Goal: Task Accomplishment & Management: Manage account settings

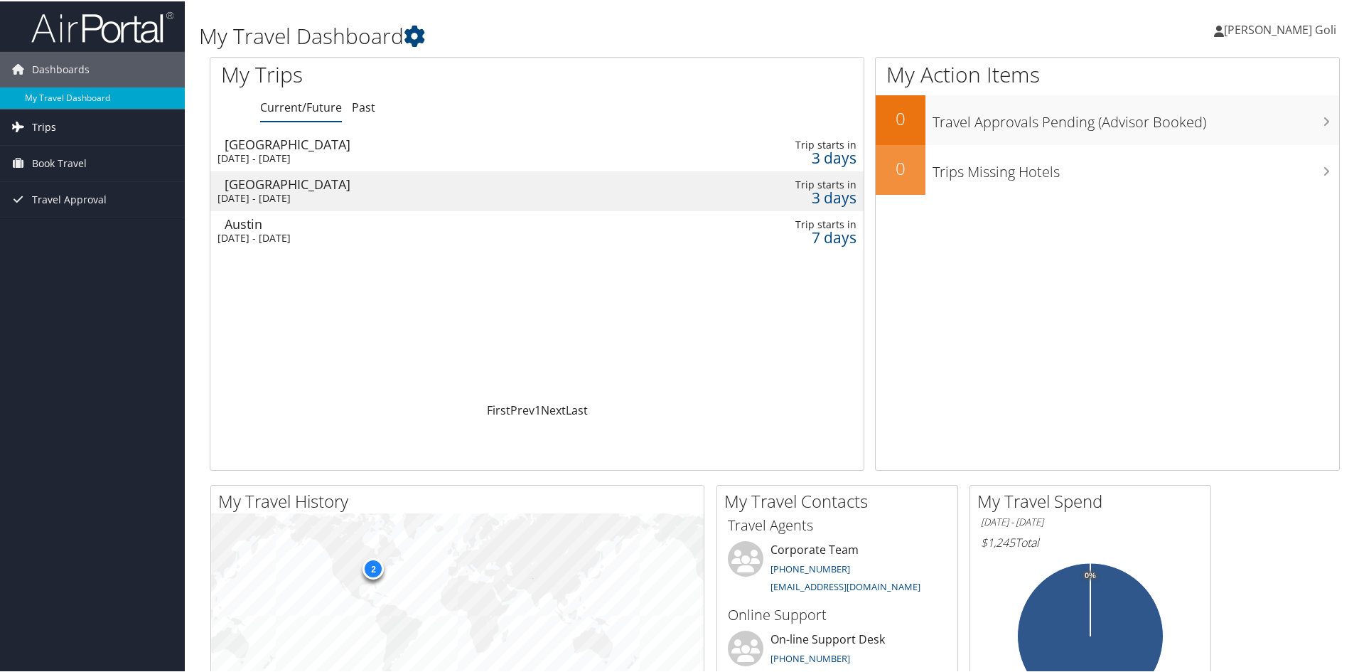
click at [77, 131] on link "Trips" at bounding box center [92, 126] width 185 height 36
click at [66, 163] on link "Current/Future Trips" at bounding box center [92, 154] width 185 height 21
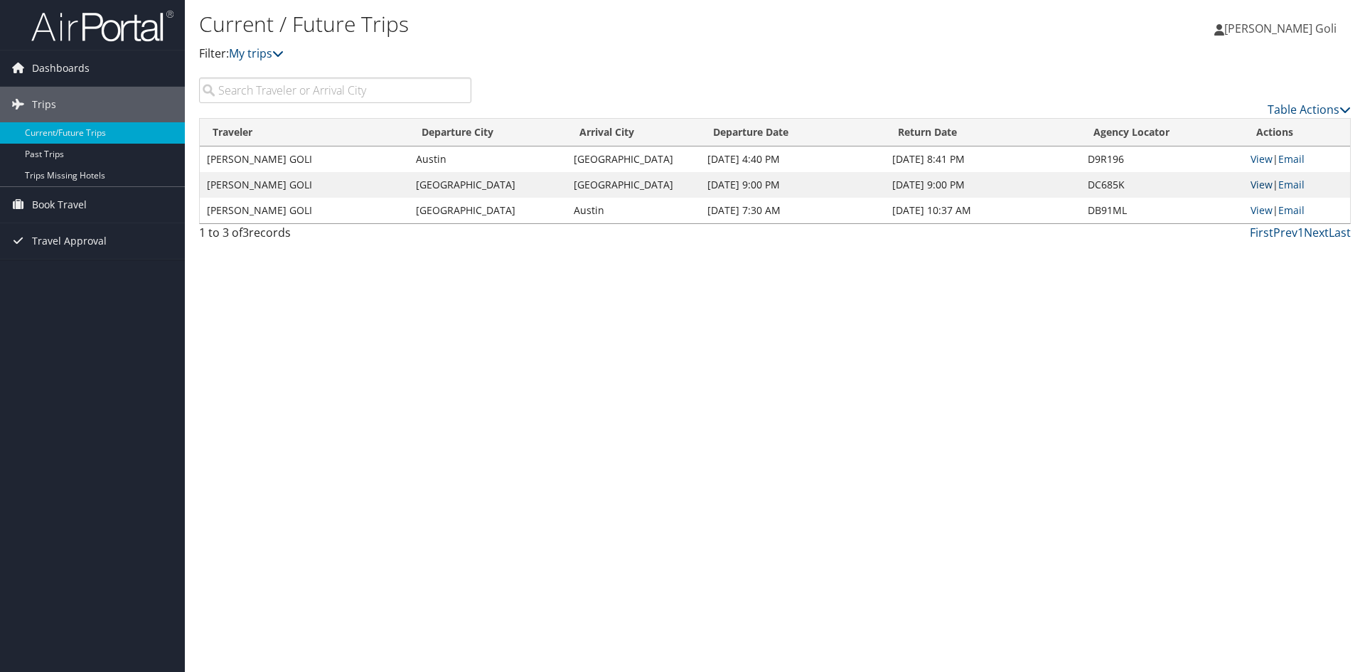
click at [1256, 184] on link "View" at bounding box center [1261, 185] width 22 height 14
click at [81, 243] on span "Travel Approval" at bounding box center [69, 241] width 75 height 36
click at [68, 328] on link "Approvals (Beta)" at bounding box center [92, 333] width 185 height 21
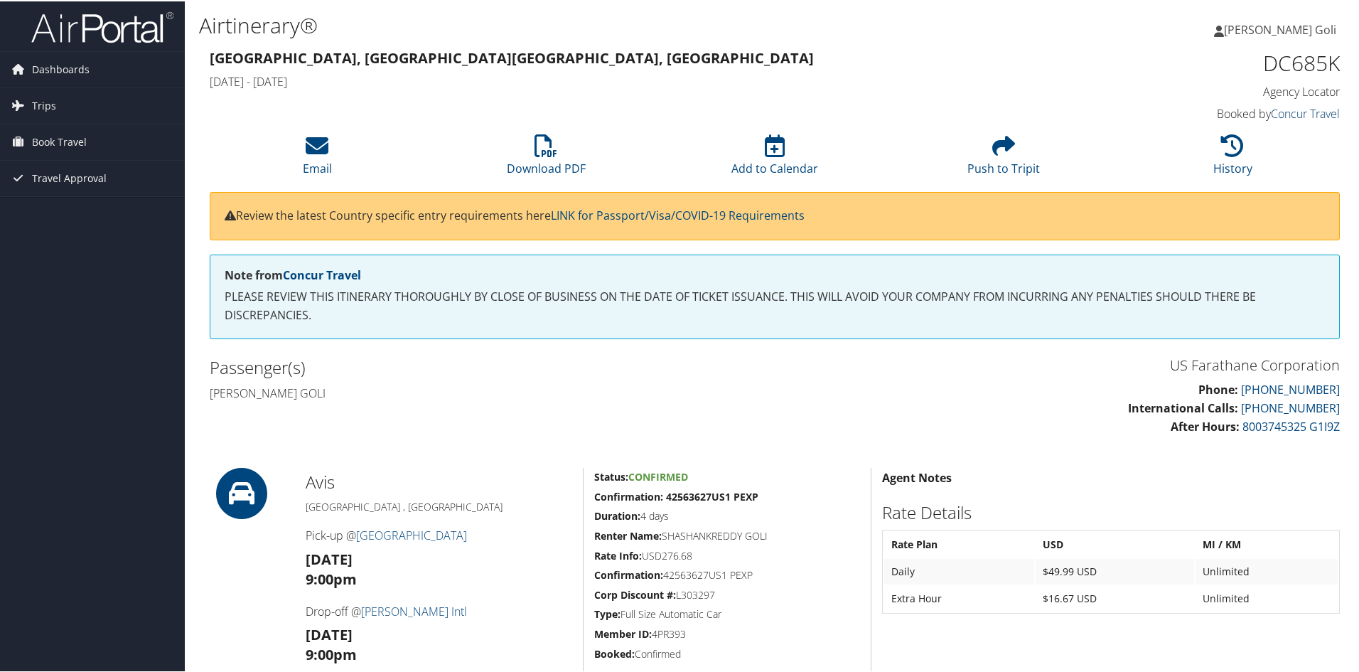
click at [1279, 114] on link "Concur Travel" at bounding box center [1305, 112] width 69 height 16
click at [50, 141] on span "Book Travel" at bounding box center [59, 141] width 55 height 36
click at [69, 218] on link "Book/Manage Online Trips" at bounding box center [92, 211] width 185 height 21
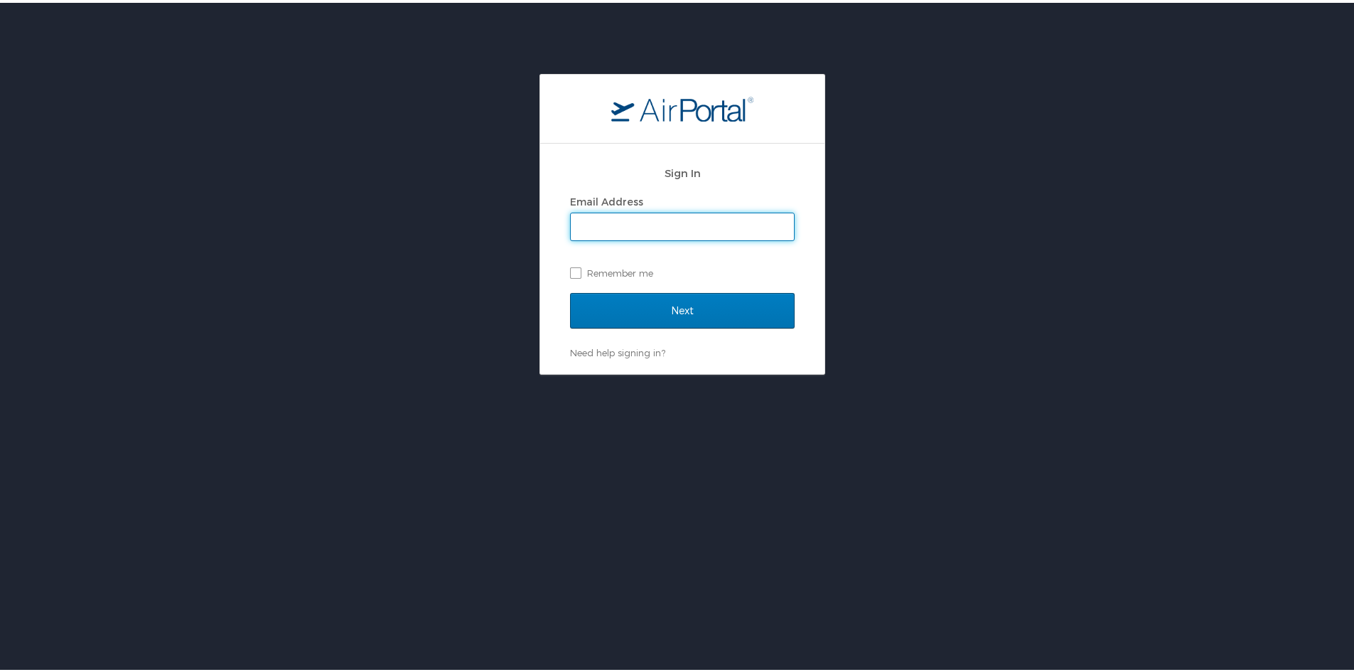
type input "[EMAIL_ADDRESS][DOMAIN_NAME]"
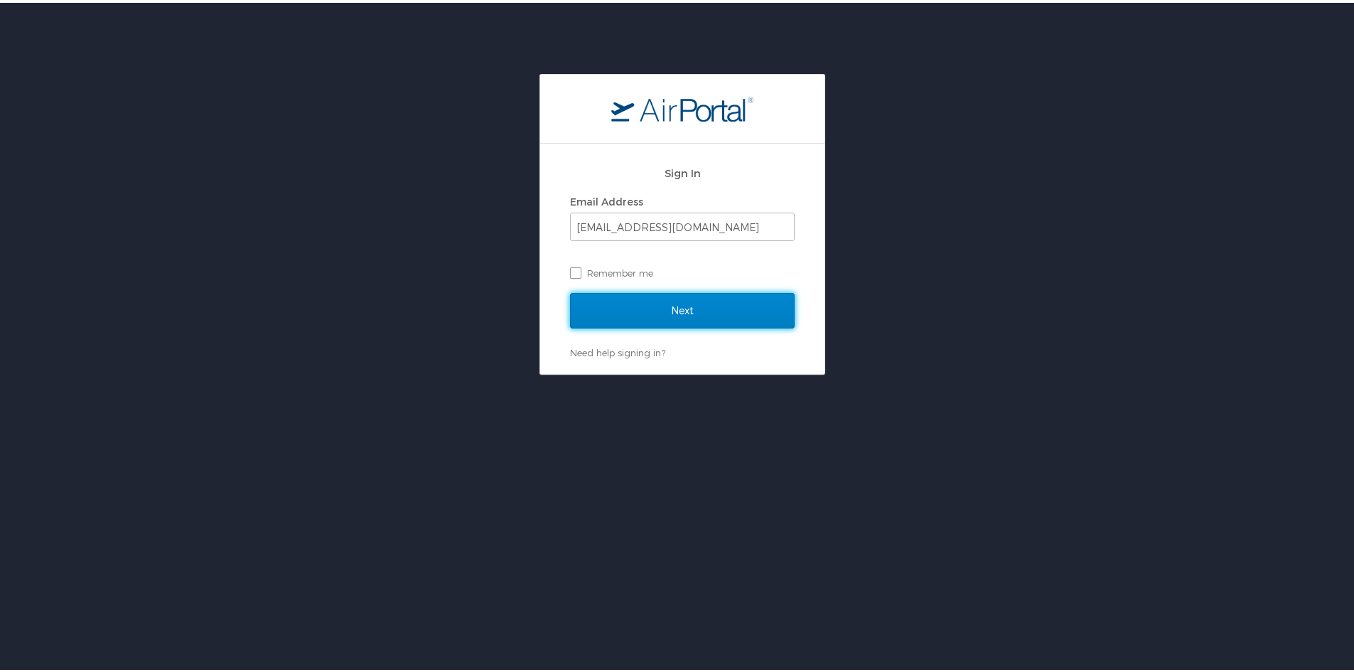
click at [683, 299] on input "Next" at bounding box center [682, 308] width 225 height 36
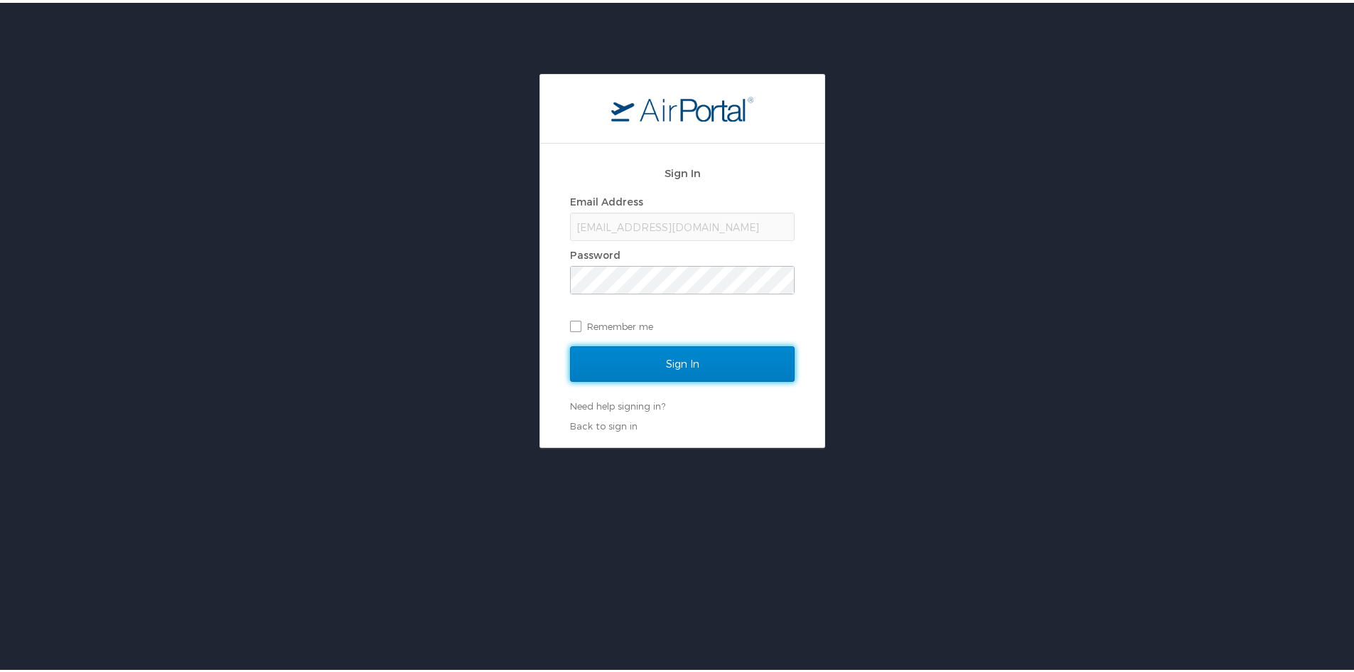
click at [678, 372] on input "Sign In" at bounding box center [682, 361] width 225 height 36
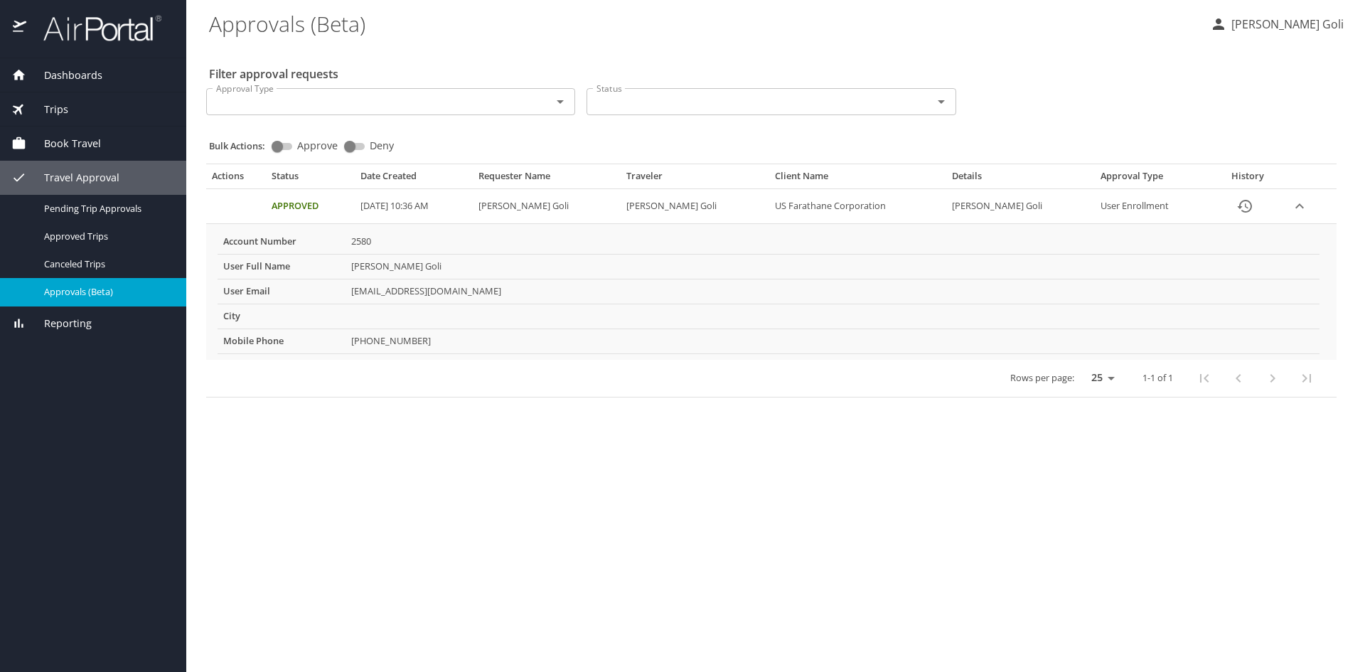
click at [75, 325] on span "Reporting" at bounding box center [58, 324] width 65 height 16
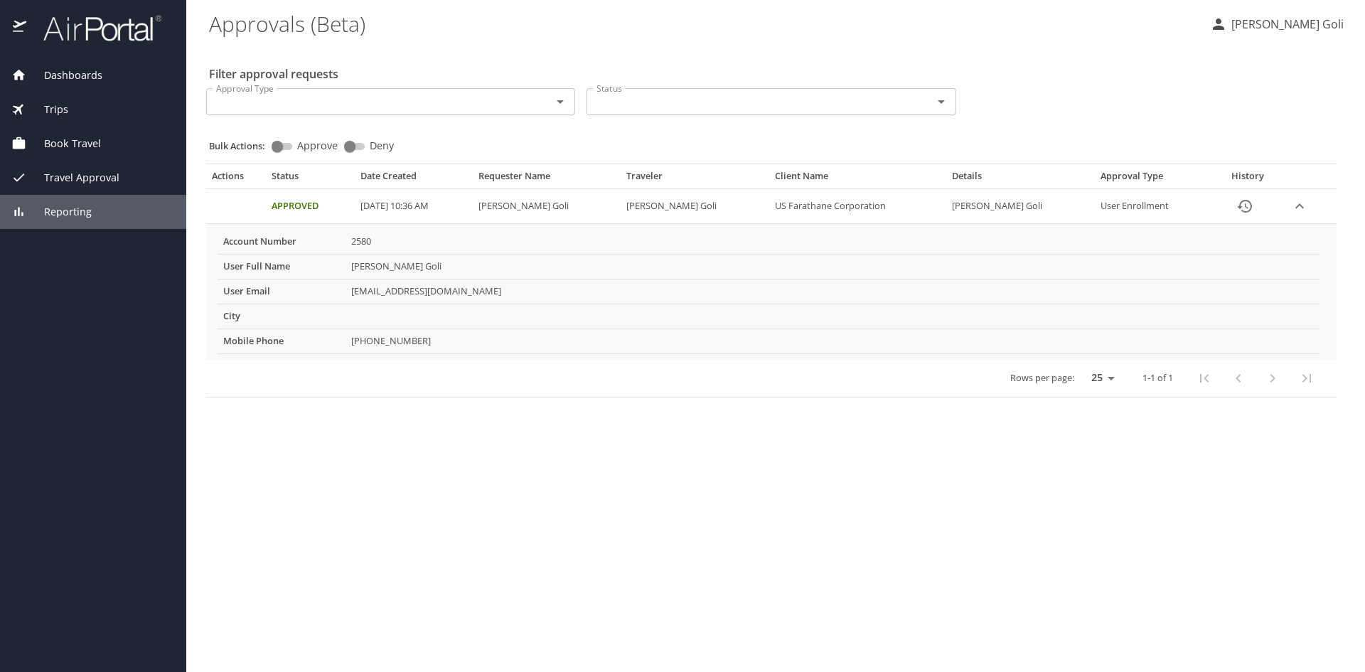
click at [84, 211] on span "Reporting" at bounding box center [58, 212] width 65 height 16
click at [132, 32] on img at bounding box center [95, 28] width 134 height 28
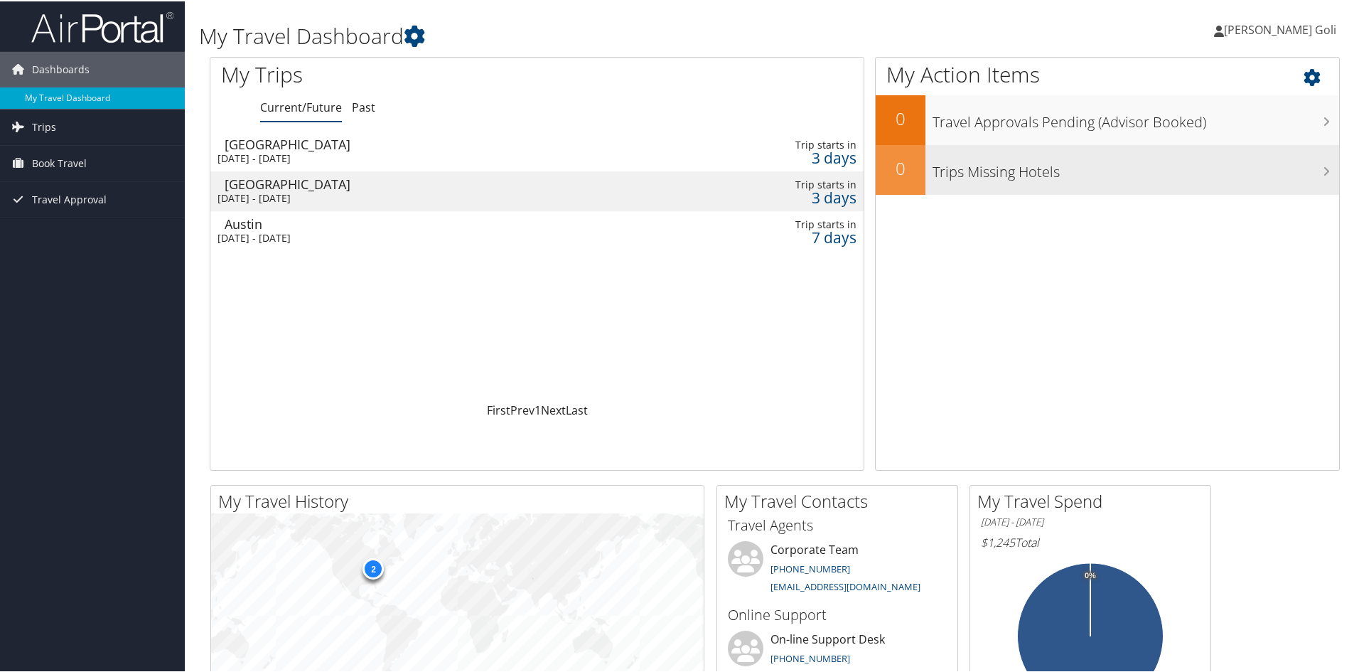
click at [1048, 171] on h3 "Trips Missing Hotels" at bounding box center [1136, 167] width 407 height 27
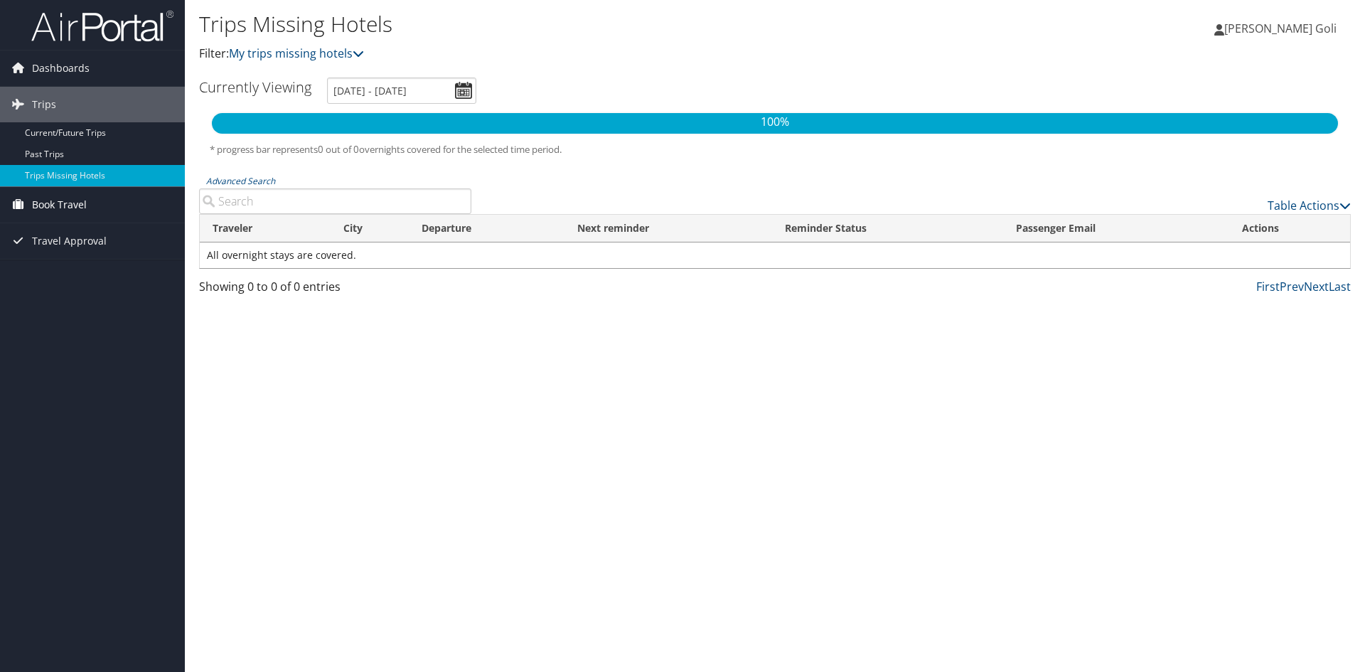
click at [70, 193] on span "Book Travel" at bounding box center [59, 205] width 55 height 36
click at [86, 266] on link "Book/Manage Online Trips" at bounding box center [92, 275] width 185 height 21
